Goal: Task Accomplishment & Management: Use online tool/utility

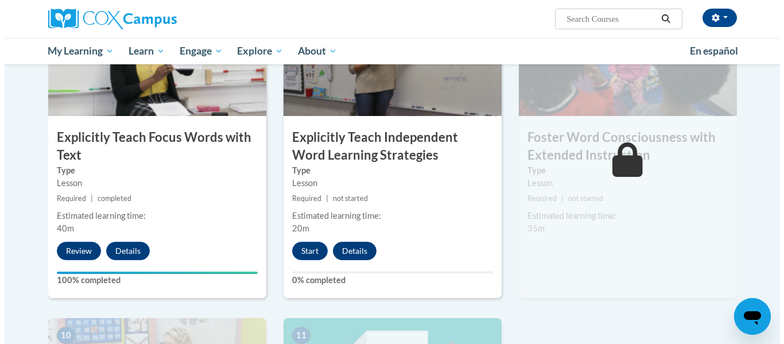
scroll to position [933, 0]
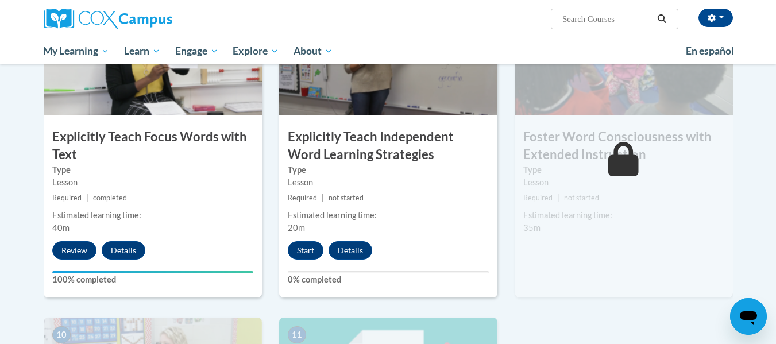
click at [286, 252] on div "Start Details Feedback" at bounding box center [332, 250] width 107 height 18
click at [306, 249] on button "Start" at bounding box center [306, 250] width 36 height 18
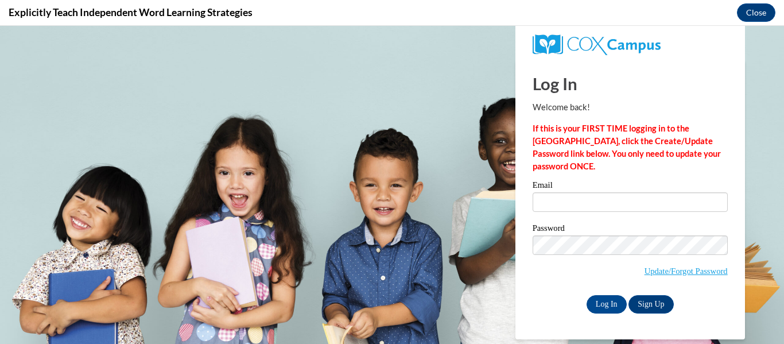
scroll to position [0, 0]
click at [573, 197] on input "Email" at bounding box center [630, 202] width 195 height 20
type input "fbellpalmer@kippatl.org"
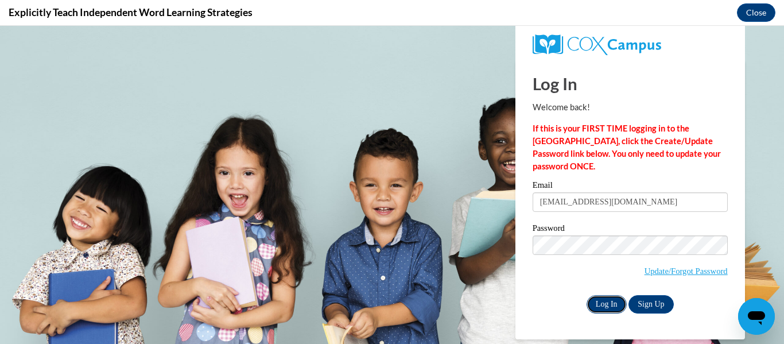
click at [609, 304] on input "Log In" at bounding box center [607, 304] width 40 height 18
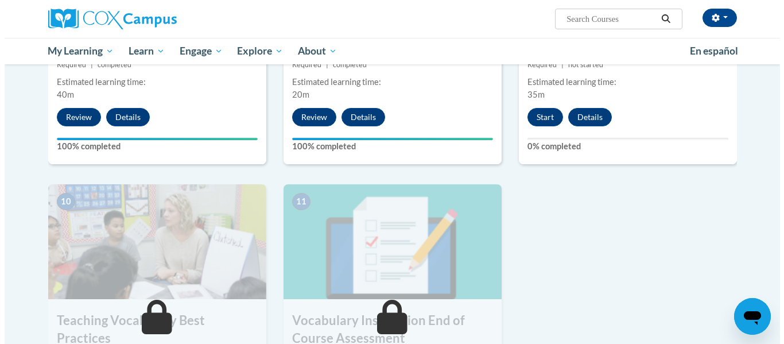
scroll to position [1067, 0]
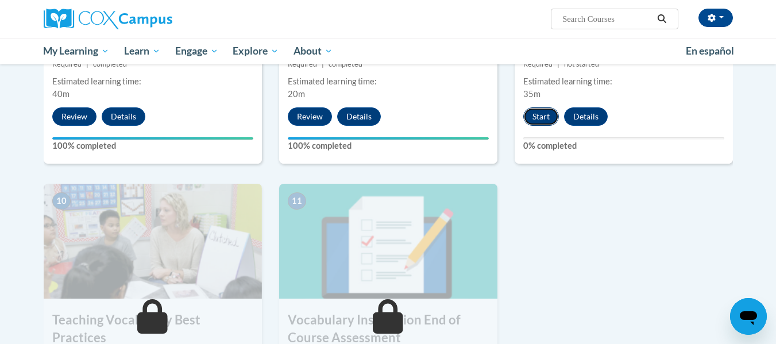
click at [546, 115] on button "Start" at bounding box center [541, 116] width 36 height 18
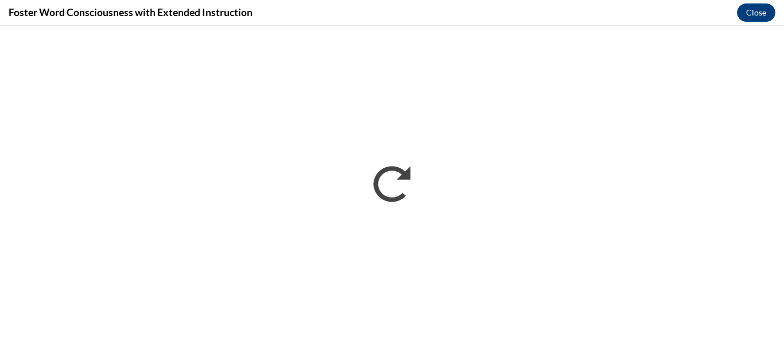
scroll to position [0, 0]
